Goal: Navigation & Orientation: Find specific page/section

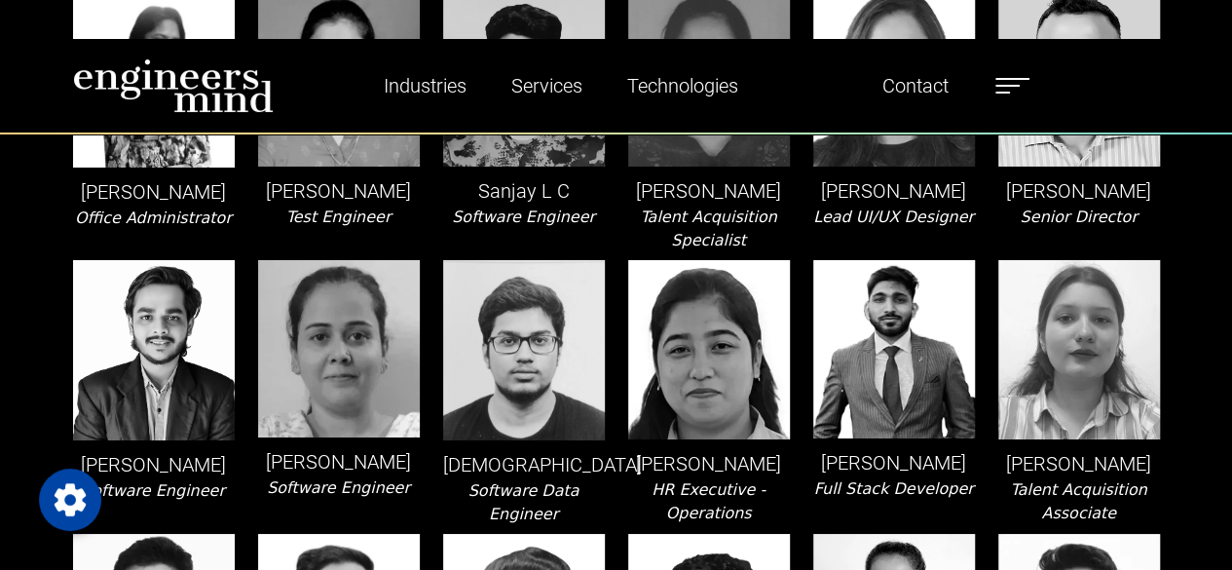
scroll to position [3417, 0]
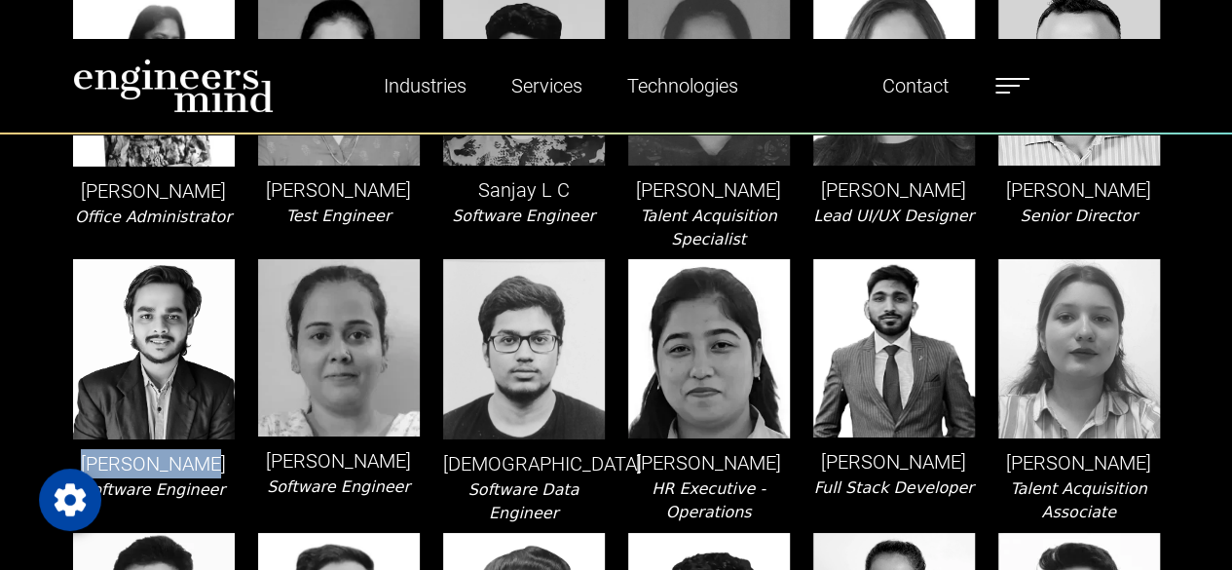
drag, startPoint x: 103, startPoint y: 381, endPoint x: 204, endPoint y: 381, distance: 101.3
click at [204, 449] on p "[PERSON_NAME]" at bounding box center [154, 463] width 162 height 29
copy p "[PERSON_NAME]"
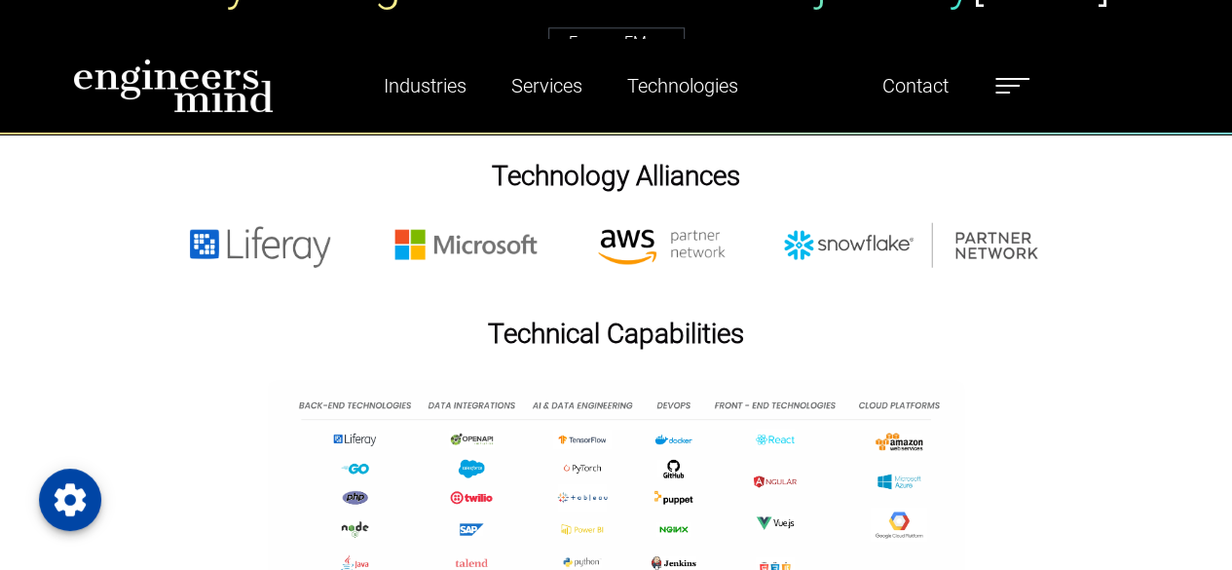
scroll to position [4919, 0]
click at [148, 316] on h1 "Technical Capabilities" at bounding box center [616, 332] width 1232 height 33
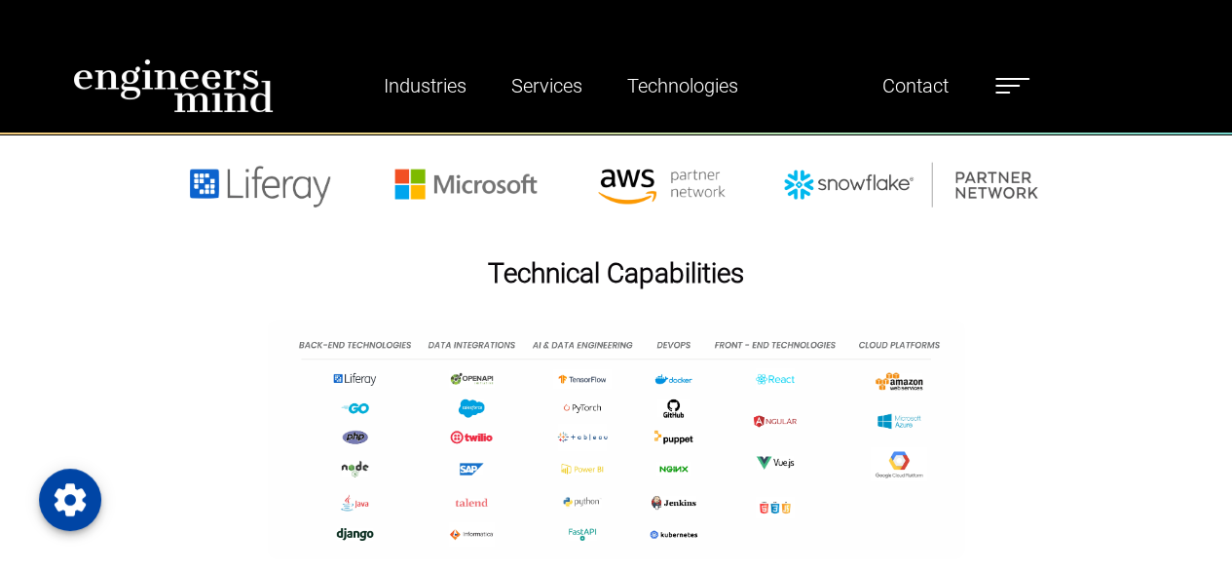
scroll to position [4980, 0]
click at [546, 399] on img at bounding box center [616, 437] width 697 height 239
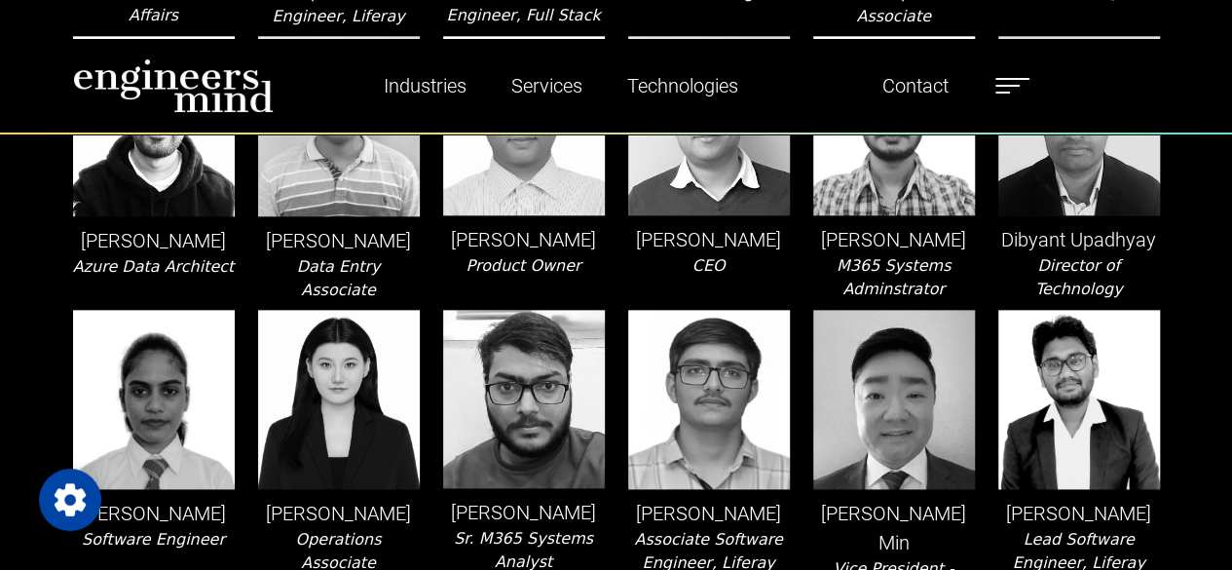
scroll to position [634, 0]
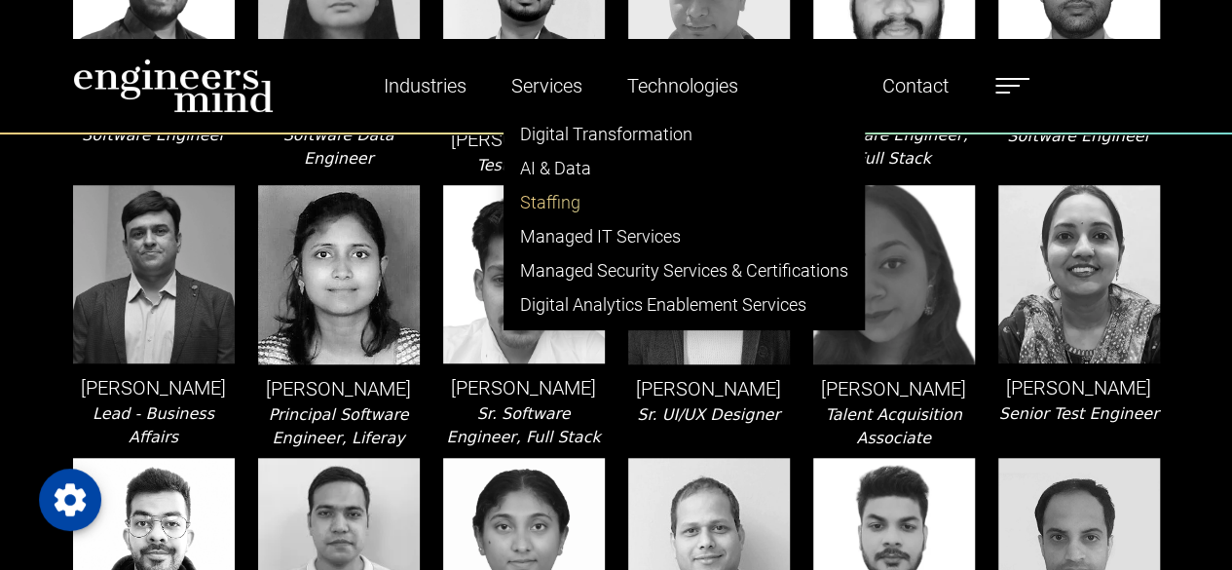
click at [552, 185] on link "Staffing" at bounding box center [683, 202] width 359 height 34
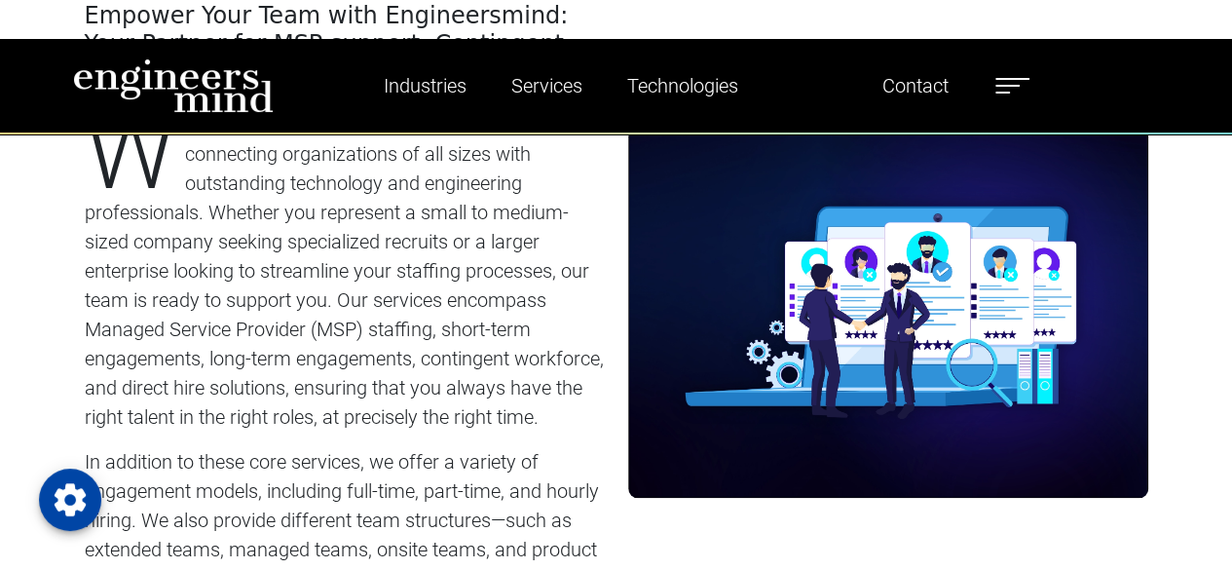
scroll to position [809, 0]
